Goal: Task Accomplishment & Management: Use online tool/utility

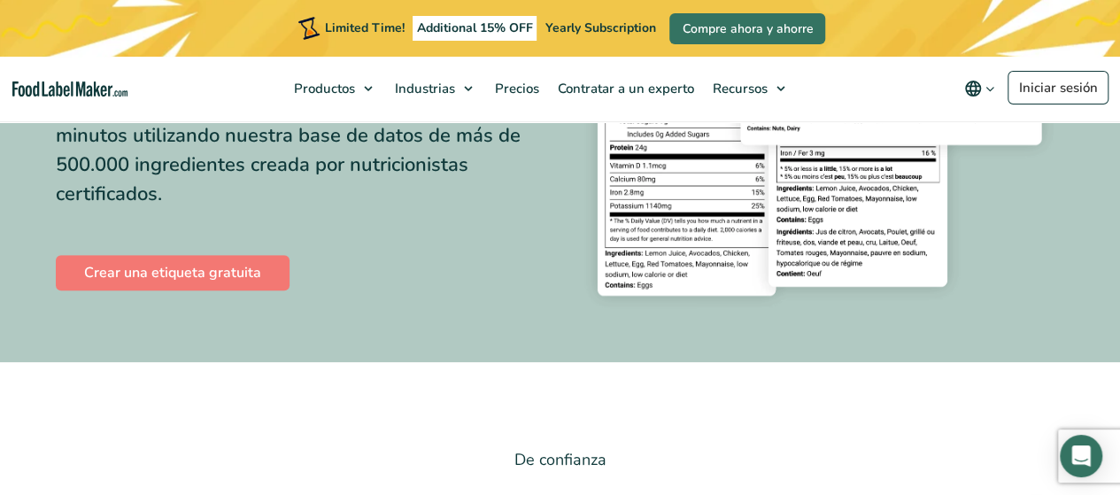
scroll to position [266, 0]
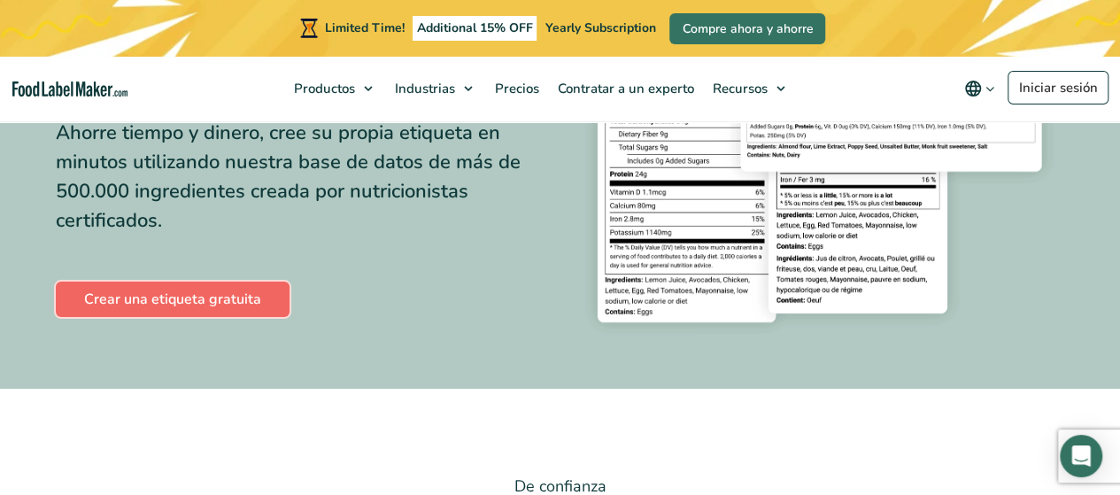
click at [253, 295] on link "Crear una etiqueta gratuita" at bounding box center [173, 299] width 234 height 35
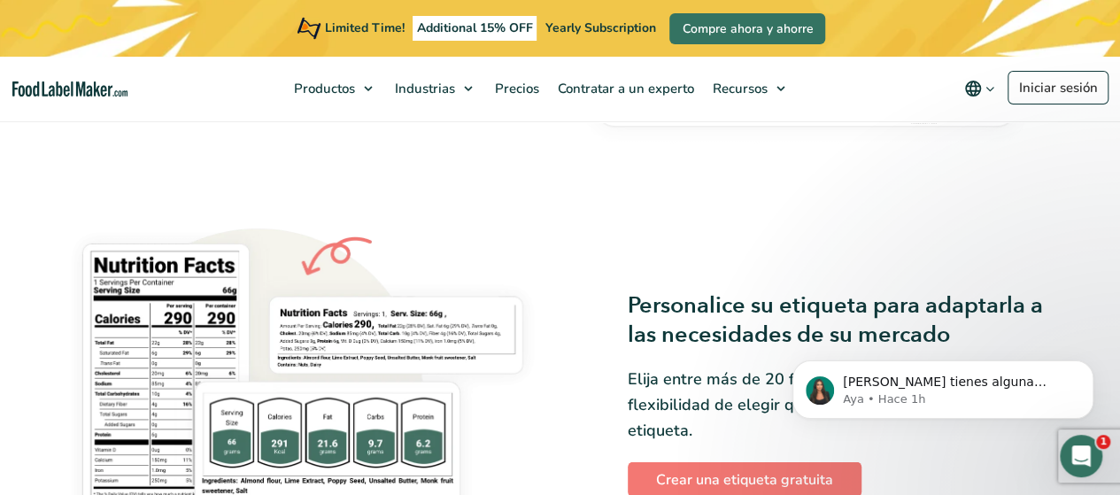
scroll to position [974, 0]
